Goal: Navigation & Orientation: Locate item on page

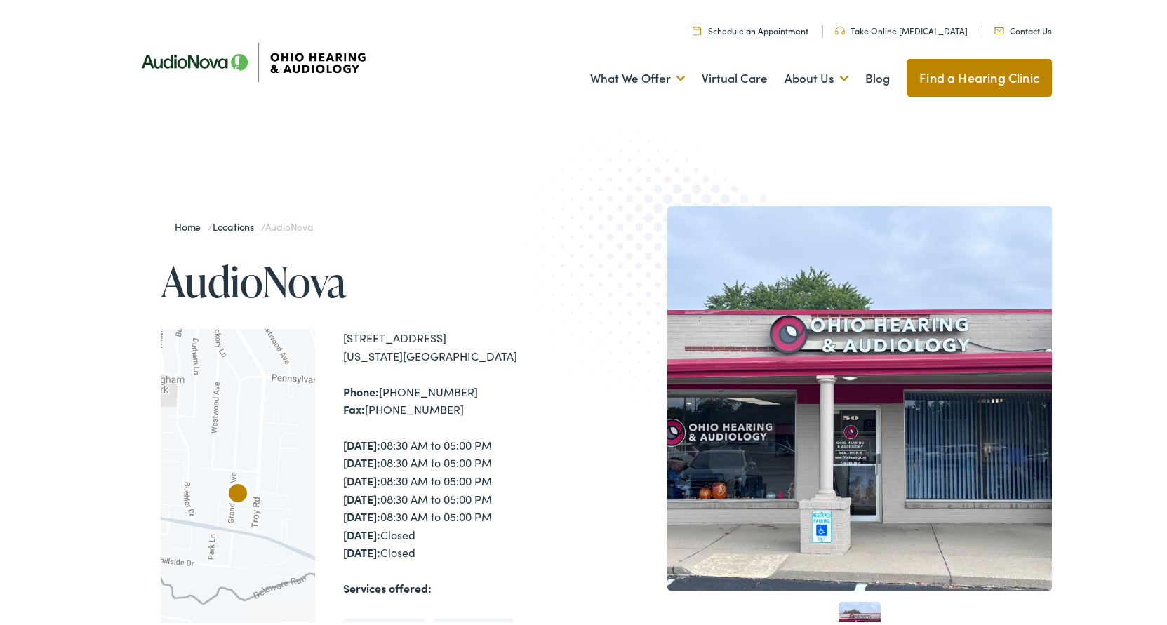
click at [290, 443] on div at bounding box center [238, 509] width 154 height 366
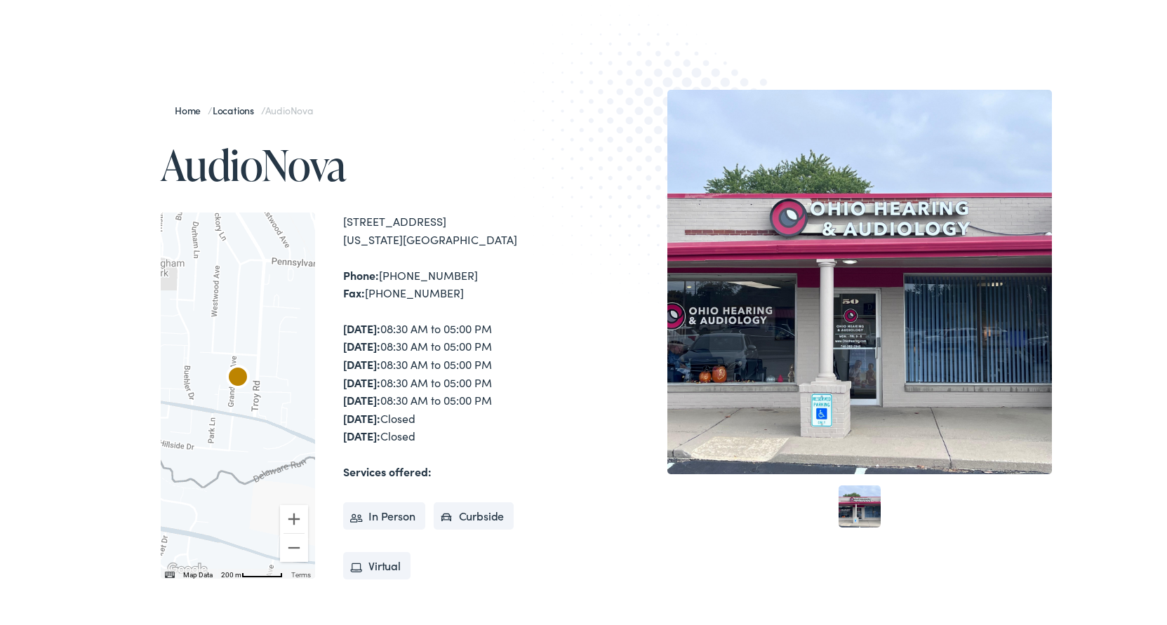
scroll to position [140, 0]
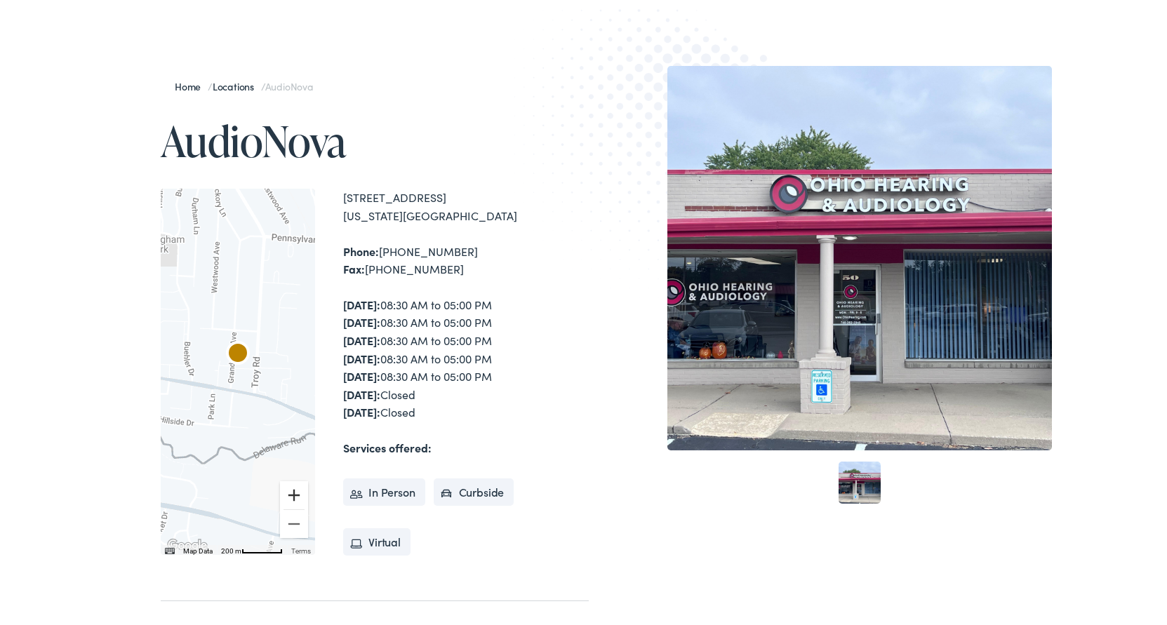
click at [289, 489] on button "Zoom in" at bounding box center [294, 492] width 28 height 28
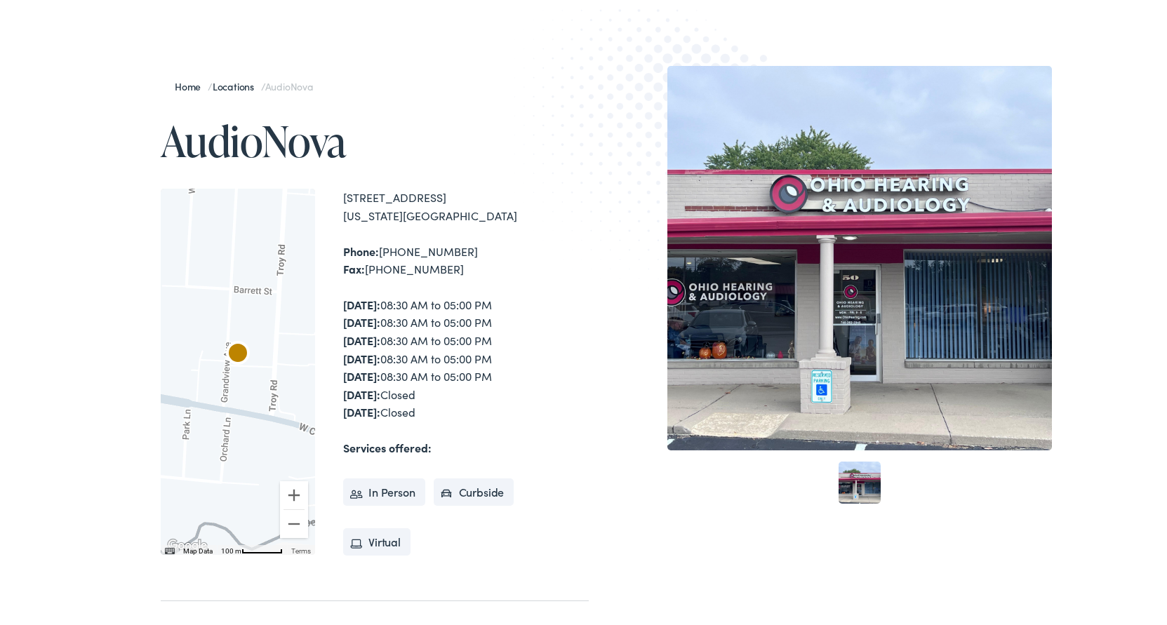
click at [241, 480] on div at bounding box center [238, 369] width 154 height 366
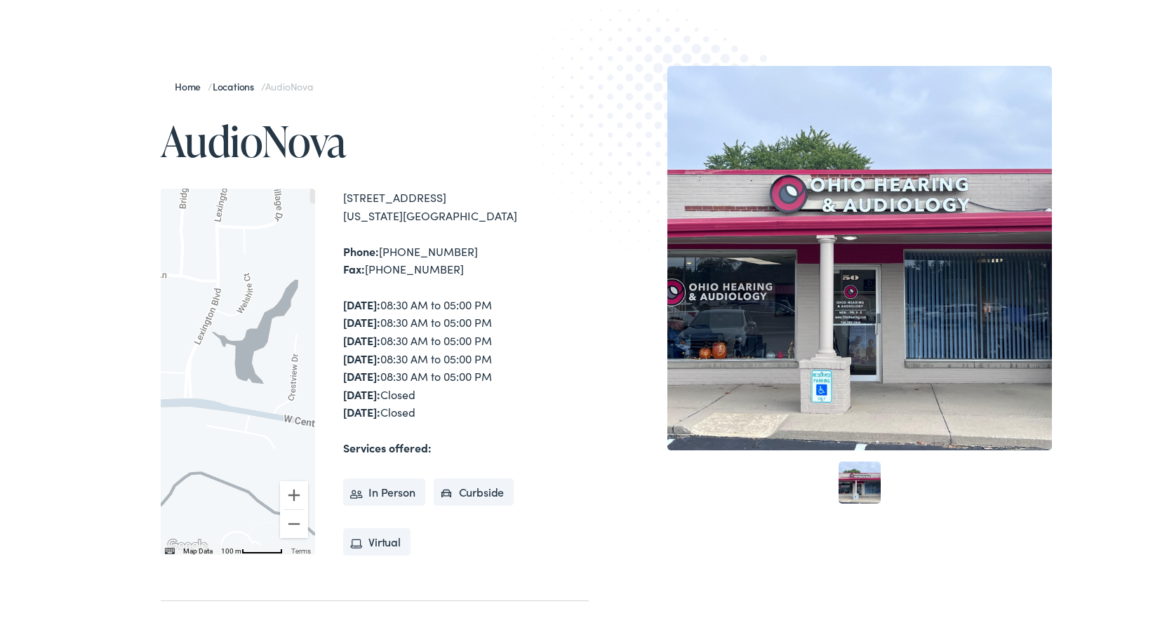
drag, startPoint x: 241, startPoint y: 480, endPoint x: 489, endPoint y: 521, distance: 251.6
click at [489, 521] on div "← Move left → Move right ↑ Move up ↓ Move down + Zoom in - Zoom out Home Jump l…" at bounding box center [375, 369] width 428 height 366
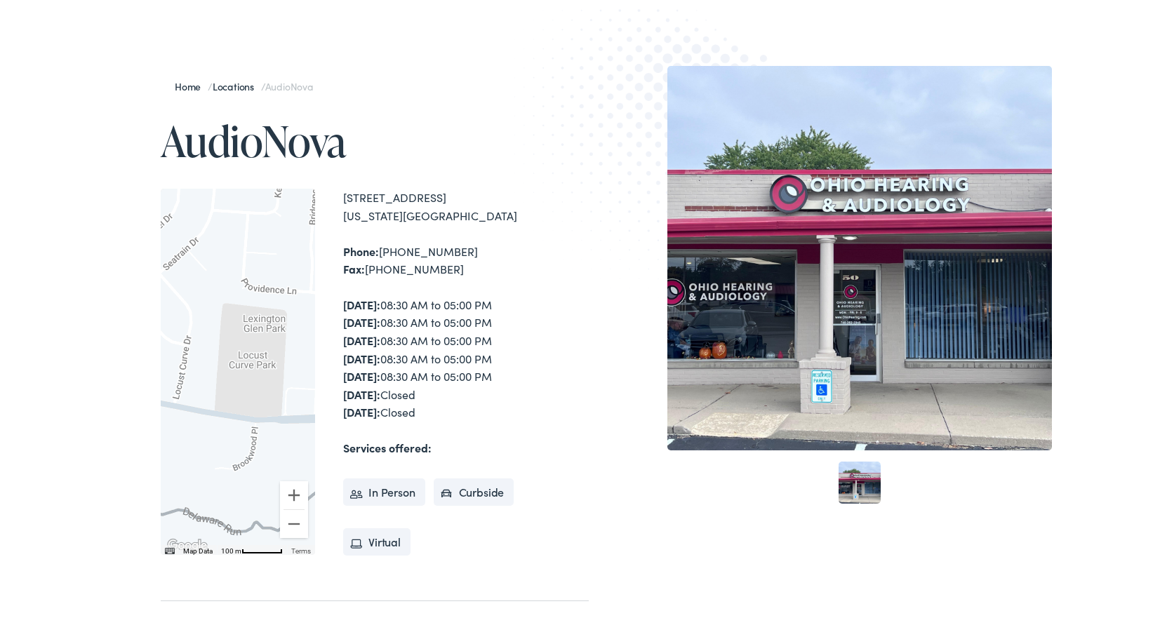
drag, startPoint x: 236, startPoint y: 443, endPoint x: 368, endPoint y: 459, distance: 132.2
click at [368, 459] on div "← Move left → Move right ↑ Move up ↓ Move down + Zoom in - Zoom out Home Jump l…" at bounding box center [375, 369] width 428 height 366
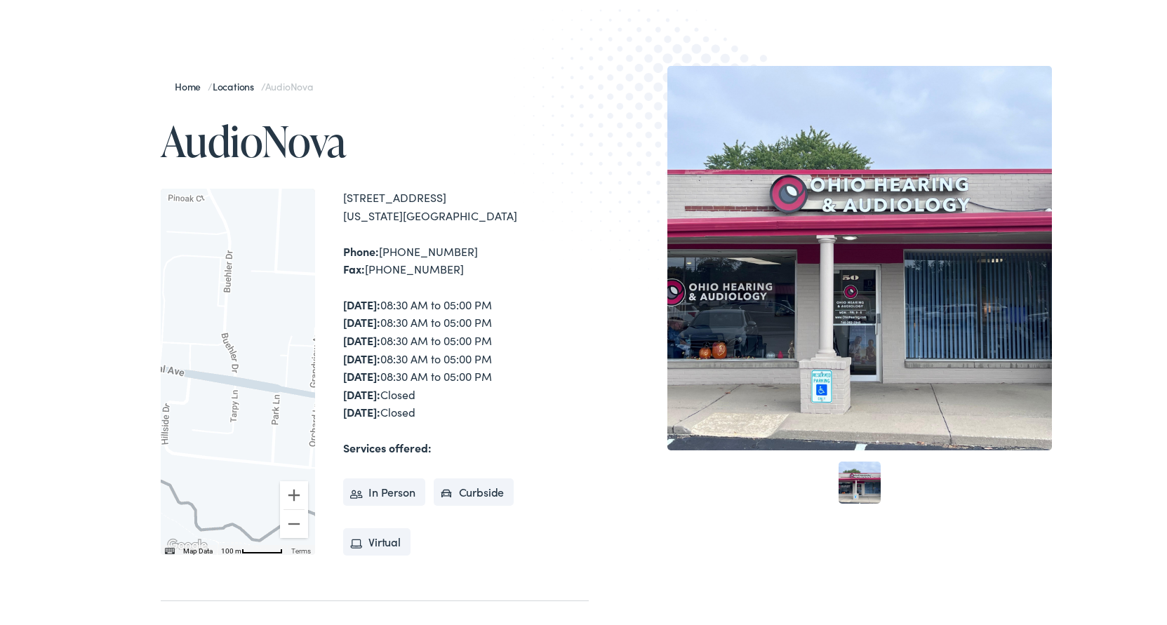
drag, startPoint x: 285, startPoint y: 455, endPoint x: -7, endPoint y: 382, distance: 300.8
drag, startPoint x: 293, startPoint y: 450, endPoint x: 159, endPoint y: 457, distance: 134.2
click at [161, 457] on div at bounding box center [238, 369] width 154 height 366
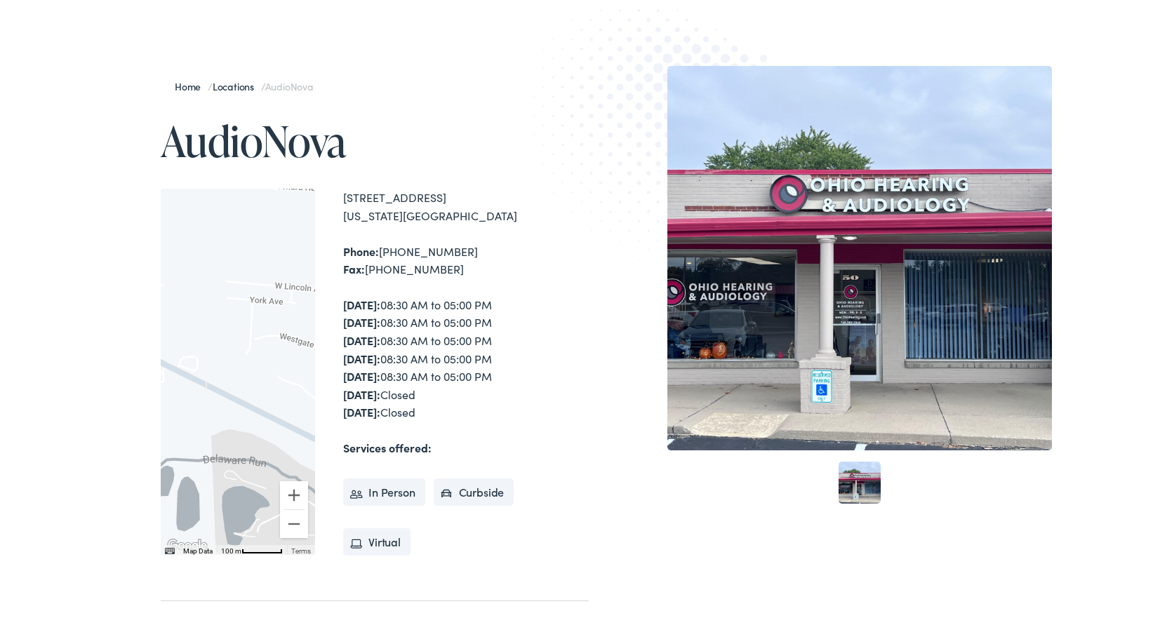
drag, startPoint x: 248, startPoint y: 459, endPoint x: -7, endPoint y: 330, distance: 285.5
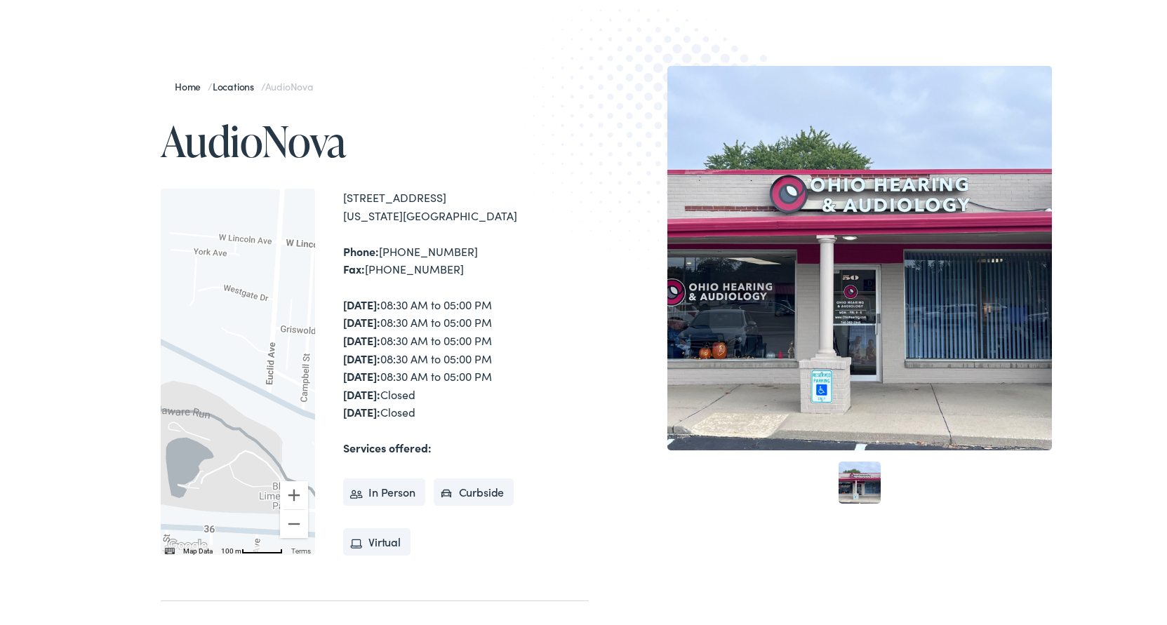
drag, startPoint x: 274, startPoint y: 435, endPoint x: 216, endPoint y: 389, distance: 74.4
click at [216, 389] on div at bounding box center [238, 369] width 154 height 366
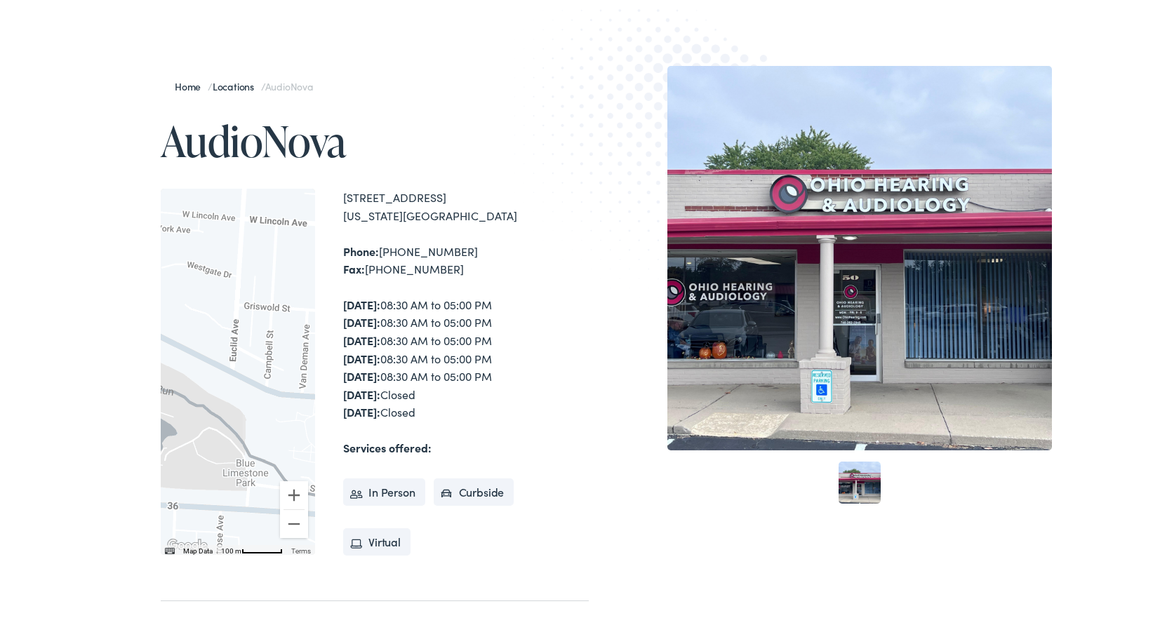
drag, startPoint x: 288, startPoint y: 437, endPoint x: 256, endPoint y: 419, distance: 36.5
click at [256, 419] on div at bounding box center [238, 369] width 154 height 366
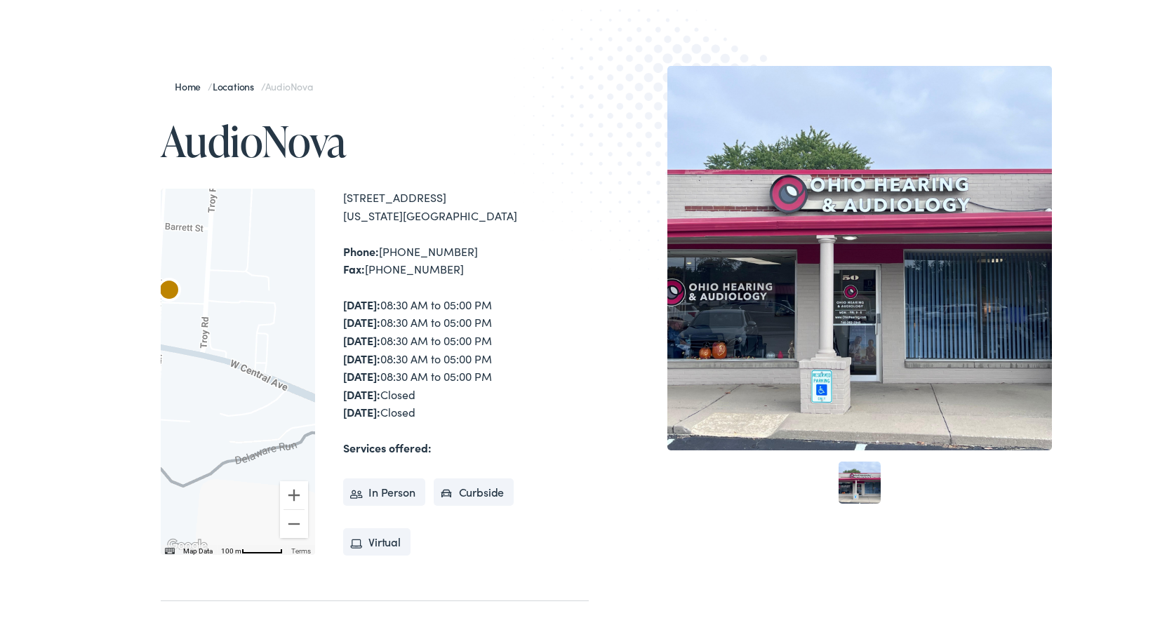
drag, startPoint x: 235, startPoint y: 400, endPoint x: 568, endPoint y: 552, distance: 366.3
click at [584, 551] on div "Home / Locations / AudioNova AudioNova ← Move left → Move right ↑ Move up ↓ Mov…" at bounding box center [589, 375] width 926 height 624
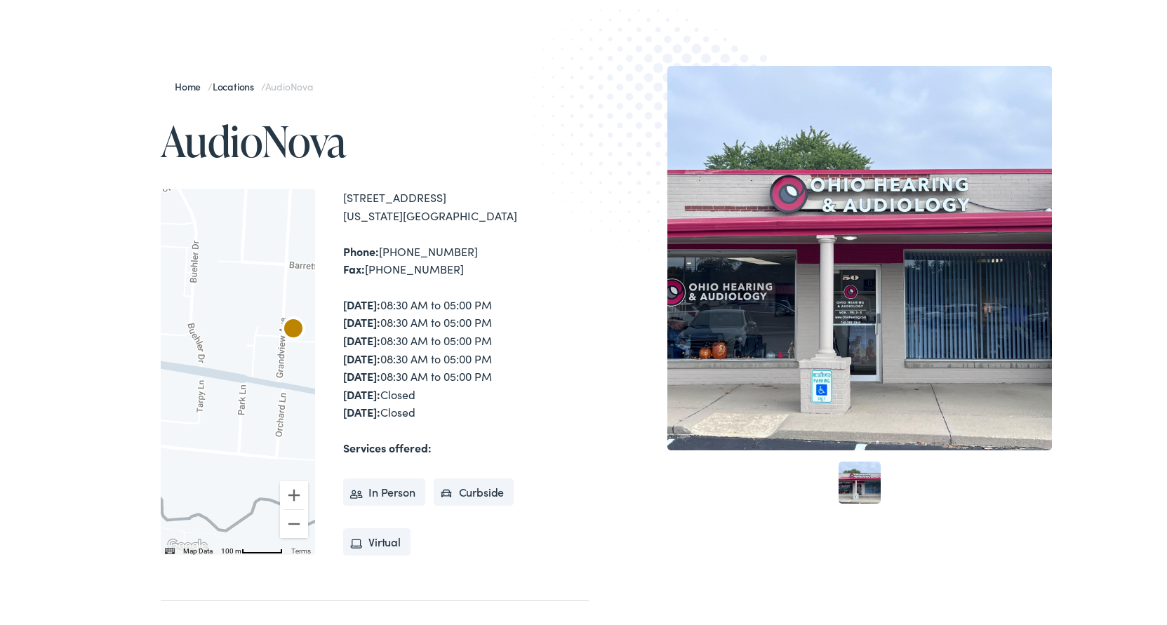
drag, startPoint x: 255, startPoint y: 433, endPoint x: 366, endPoint y: 466, distance: 116.3
click at [366, 466] on div "← Move left → Move right ↑ Move up ↓ Move down + Zoom in - Zoom out Home Jump l…" at bounding box center [375, 369] width 428 height 366
click at [288, 520] on button "Zoom out" at bounding box center [294, 521] width 28 height 28
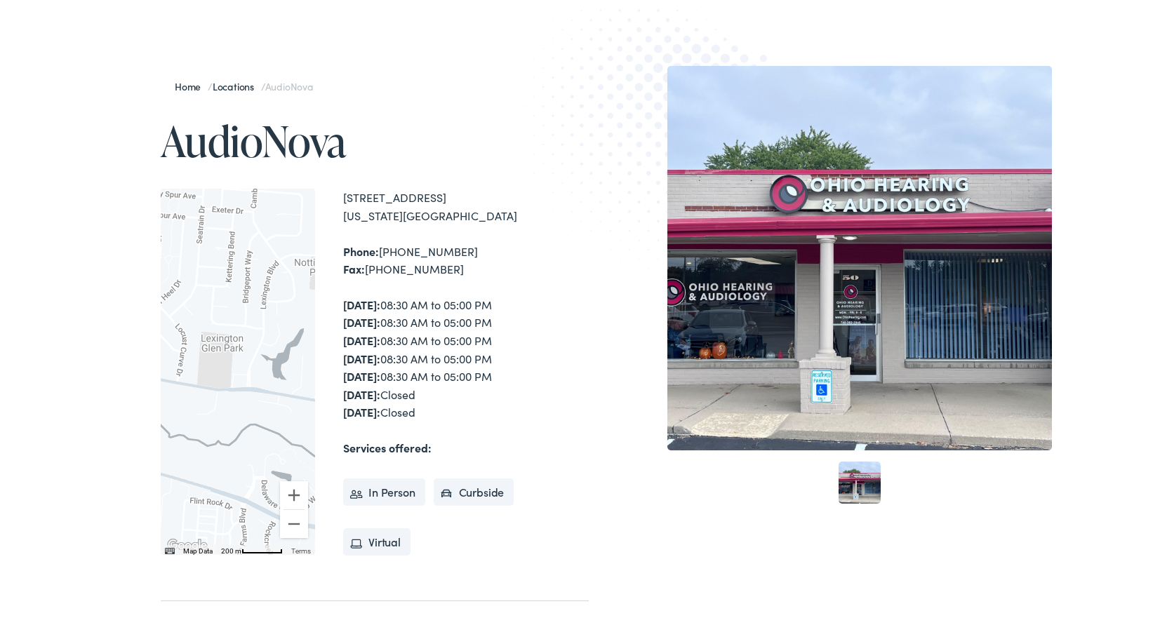
drag, startPoint x: 212, startPoint y: 412, endPoint x: 346, endPoint y: 446, distance: 138.3
click at [346, 446] on div "← Move left → Move right ↑ Move up ↓ Move down + Zoom in - Zoom out Home Jump l…" at bounding box center [375, 369] width 428 height 366
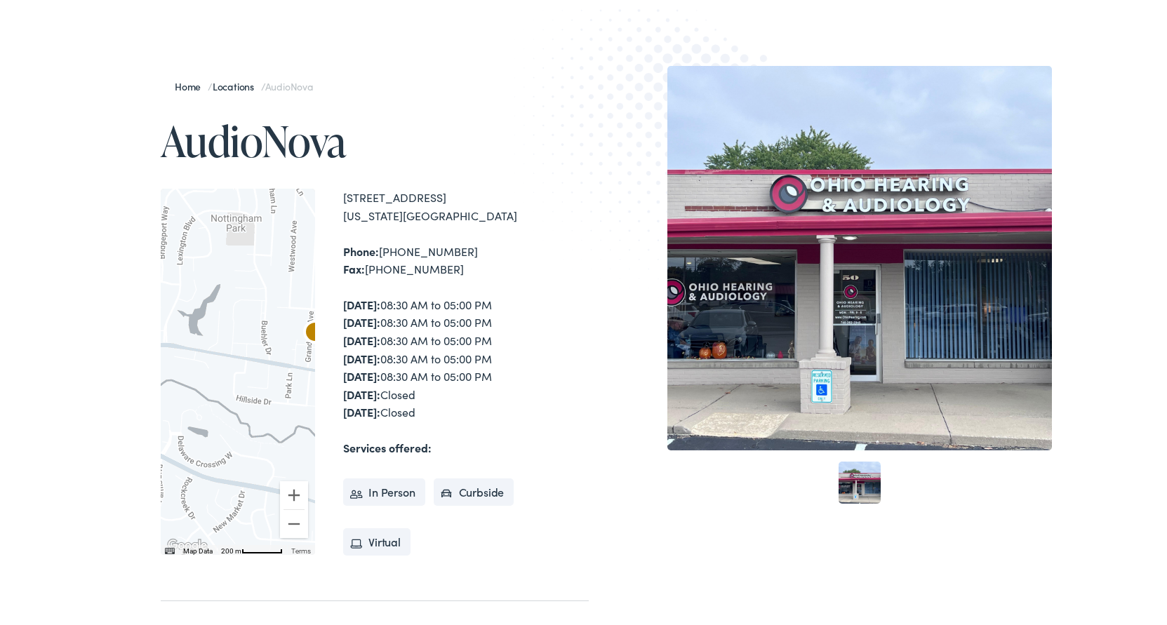
drag, startPoint x: 215, startPoint y: 415, endPoint x: 134, endPoint y: 369, distance: 93.3
click at [134, 369] on div "Home / Locations / AudioNova AudioNova ← Move left → Move right ↑ Move up ↓ Mov…" at bounding box center [357, 375] width 463 height 624
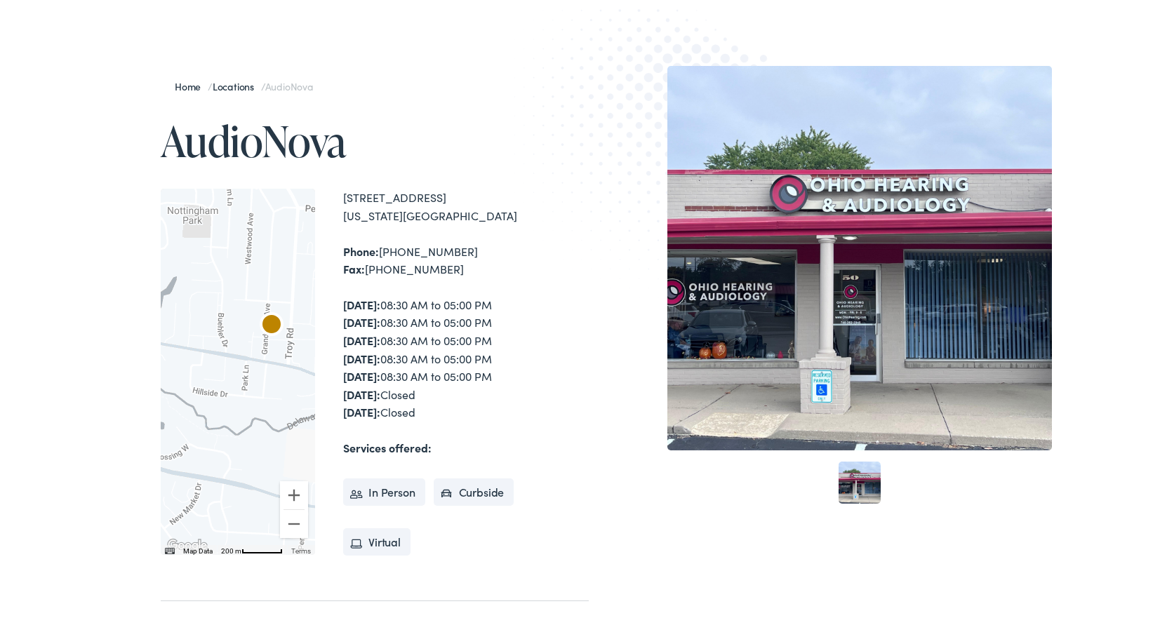
drag, startPoint x: 303, startPoint y: 408, endPoint x: 257, endPoint y: 402, distance: 45.9
click at [257, 402] on div at bounding box center [238, 369] width 154 height 366
click at [288, 491] on button "Zoom in" at bounding box center [294, 492] width 28 height 28
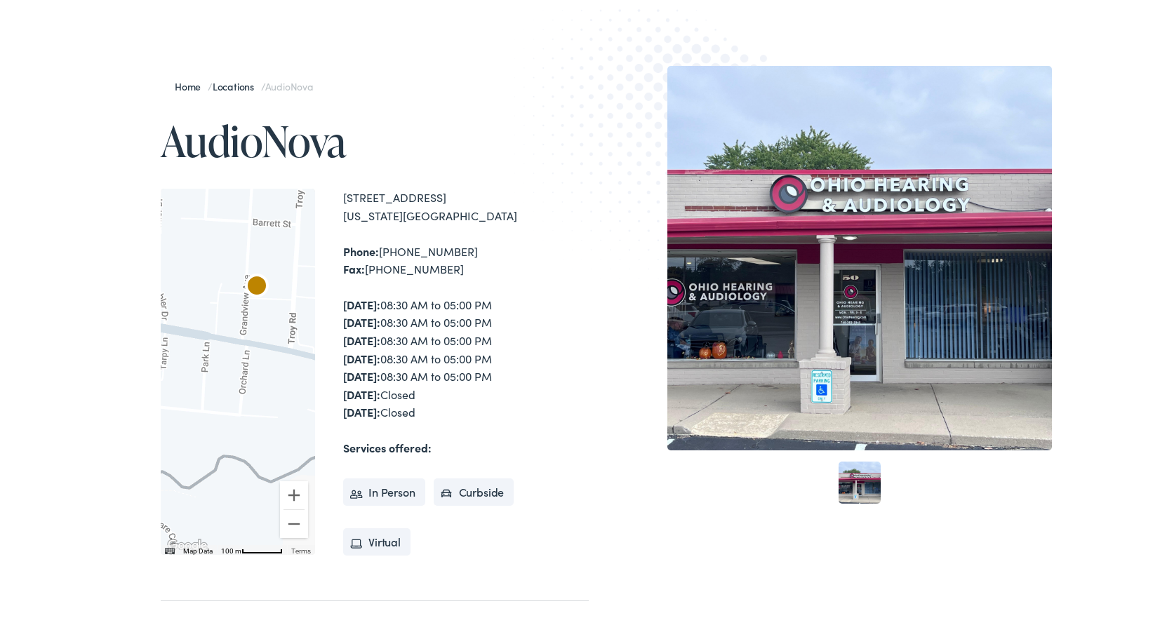
drag, startPoint x: 260, startPoint y: 411, endPoint x: 210, endPoint y: 400, distance: 51.1
click at [210, 400] on div at bounding box center [238, 369] width 154 height 366
click at [289, 491] on button "Zoom in" at bounding box center [294, 492] width 28 height 28
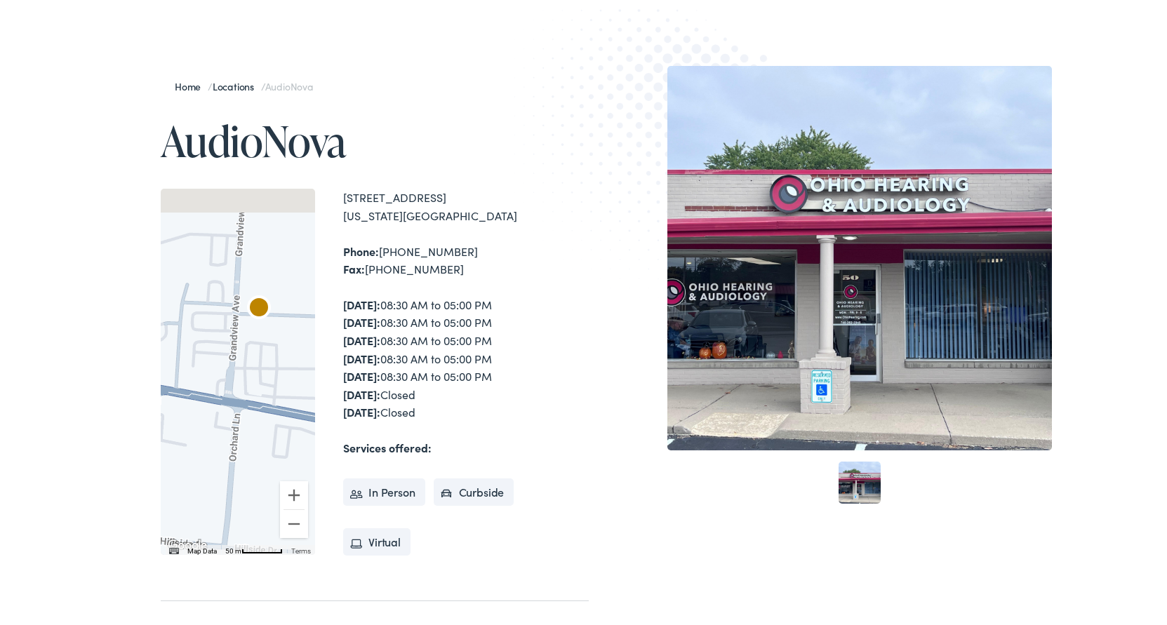
drag, startPoint x: 275, startPoint y: 415, endPoint x: 257, endPoint y: 507, distance: 93.7
click at [257, 507] on div at bounding box center [238, 369] width 154 height 366
